Goal: Transaction & Acquisition: Purchase product/service

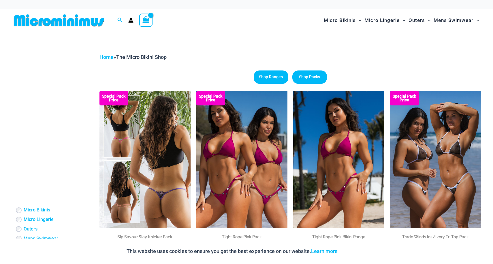
click at [165, 169] on img at bounding box center [144, 159] width 91 height 137
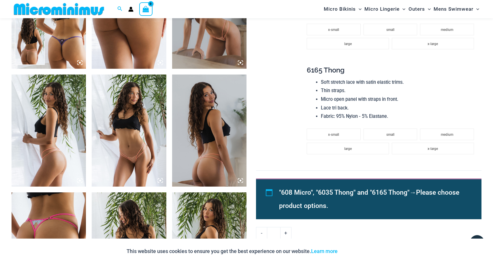
scroll to position [455, 0]
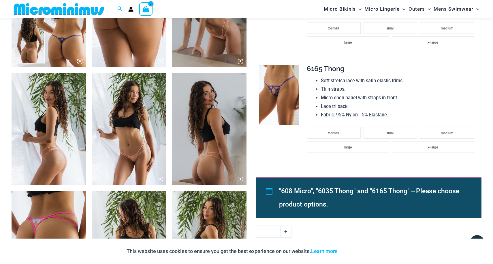
click at [109, 140] on img at bounding box center [129, 129] width 74 height 112
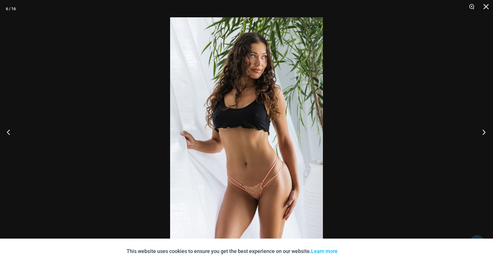
click at [483, 132] on button "Next" at bounding box center [482, 131] width 22 height 29
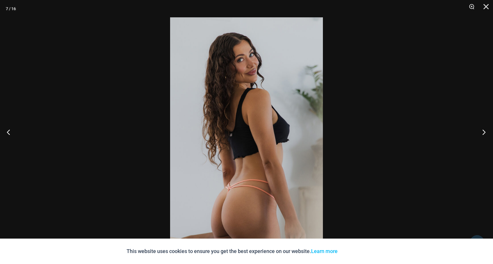
click at [483, 132] on button "Next" at bounding box center [482, 131] width 22 height 29
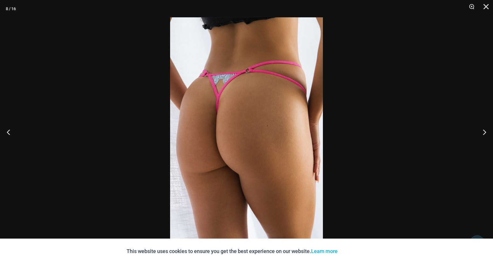
click at [451, 119] on div at bounding box center [246, 132] width 493 height 264
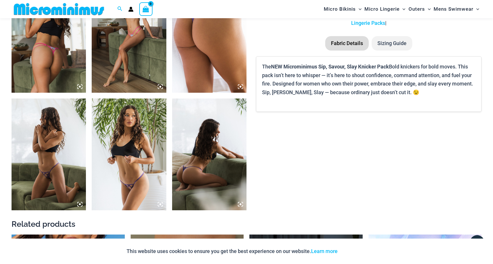
scroll to position [783, 0]
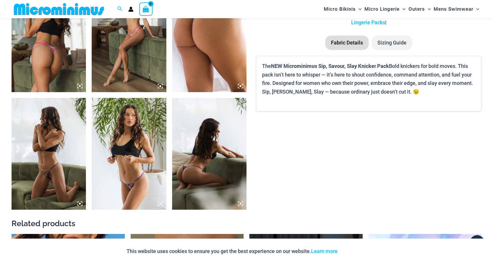
click at [48, 185] on img at bounding box center [49, 154] width 74 height 112
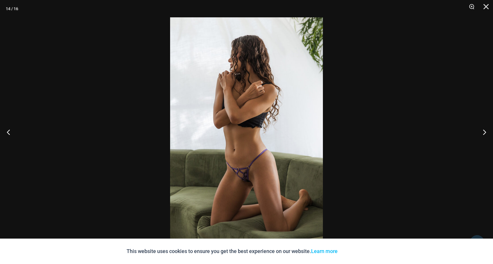
click at [386, 118] on div at bounding box center [246, 132] width 493 height 264
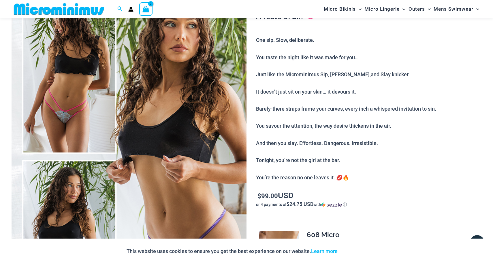
scroll to position [79, 0]
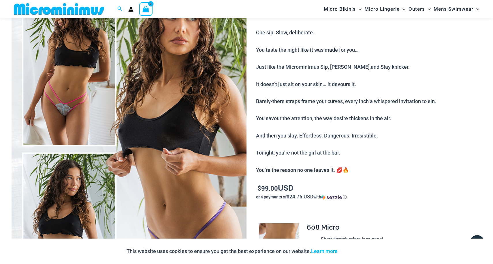
click at [234, 171] on img at bounding box center [129, 150] width 235 height 353
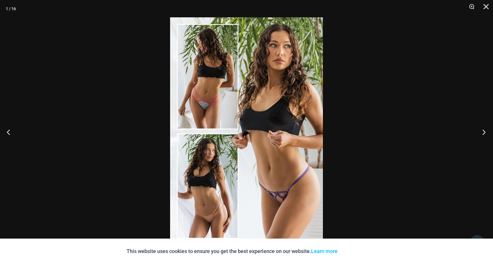
click at [484, 131] on button "Next" at bounding box center [482, 131] width 22 height 29
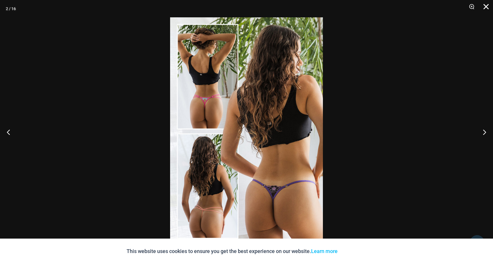
click at [488, 8] on button "Close" at bounding box center [484, 8] width 14 height 17
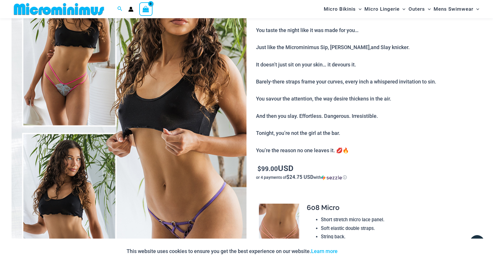
scroll to position [63, 0]
